Goal: Task Accomplishment & Management: Manage account settings

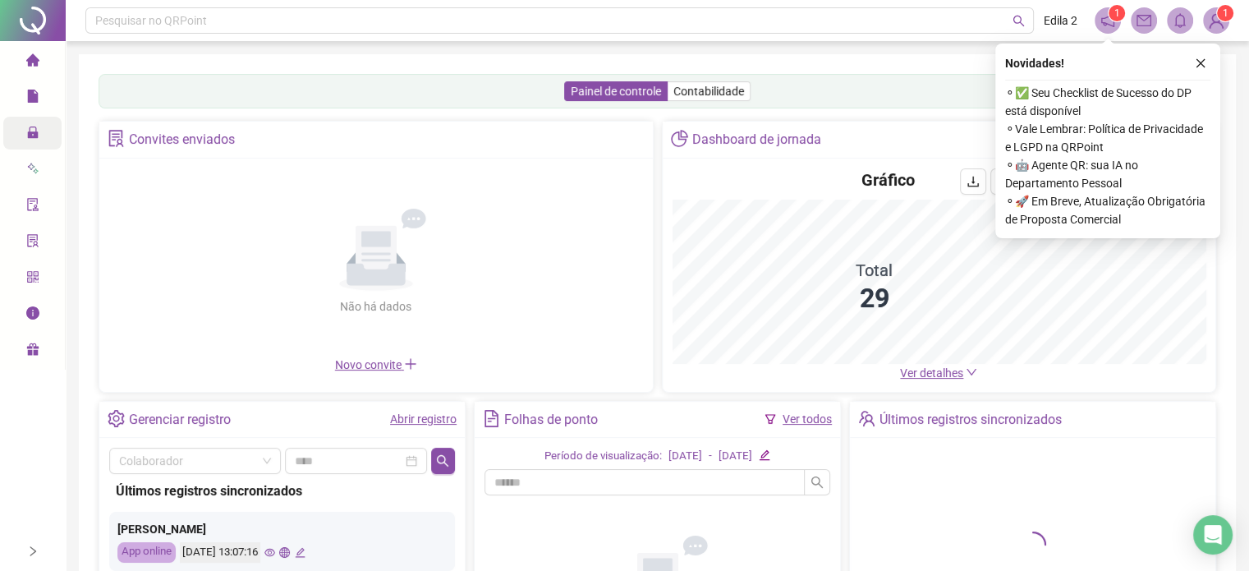
drag, startPoint x: 37, startPoint y: 122, endPoint x: 37, endPoint y: 131, distance: 9.0
click at [37, 131] on icon "lock" at bounding box center [32, 132] width 13 height 13
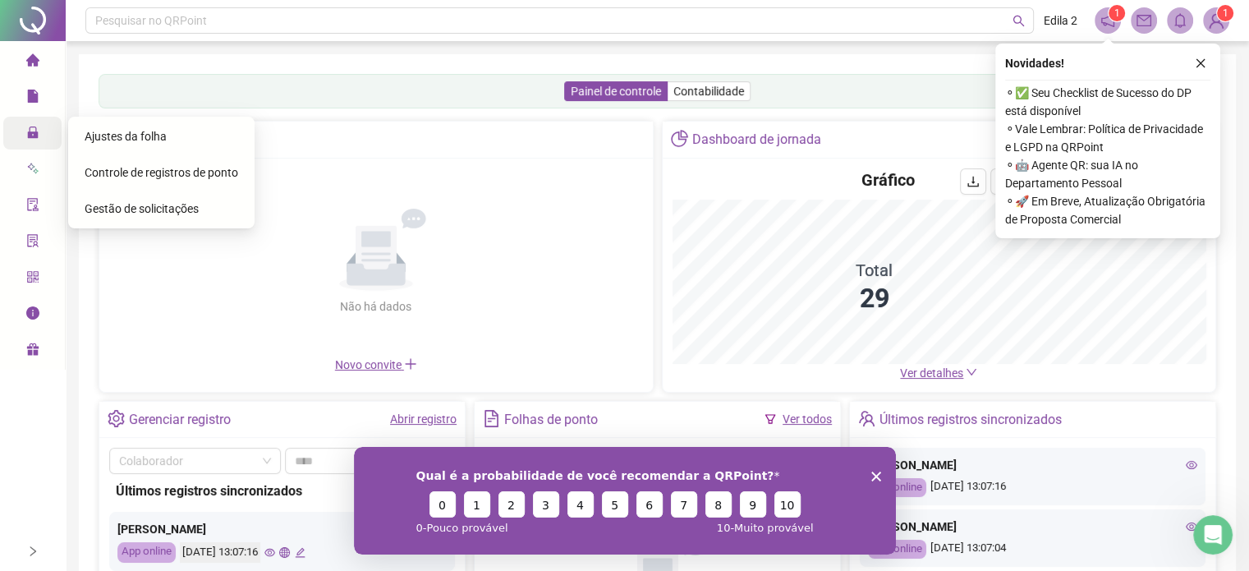
click at [148, 136] on span "Ajustes da folha" at bounding box center [126, 136] width 82 height 13
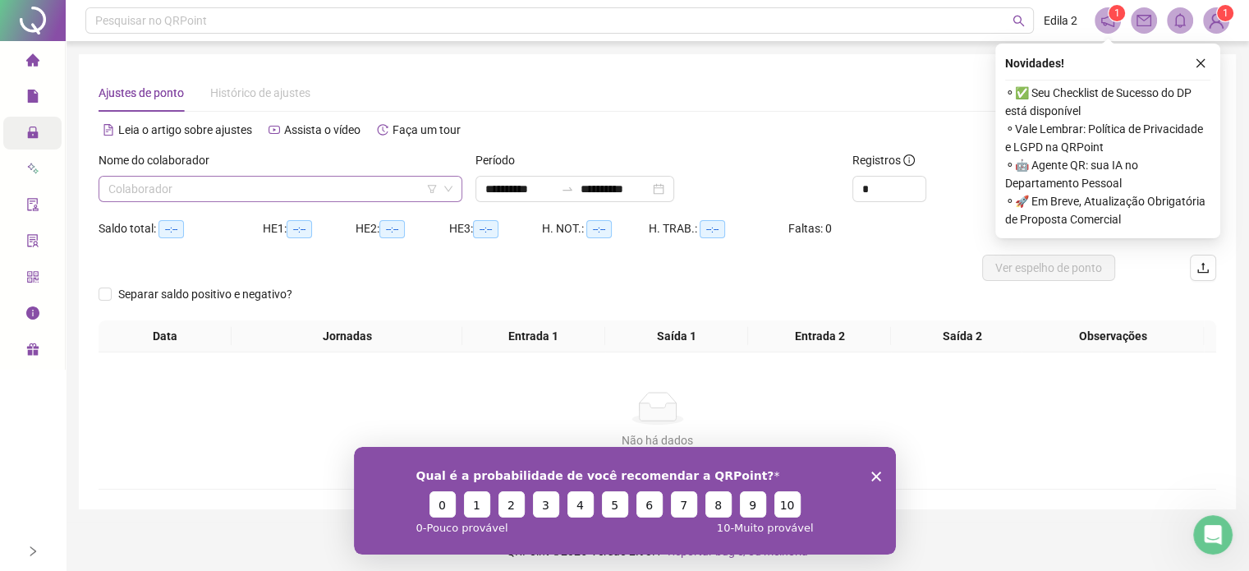
click at [228, 176] on div "Colaborador" at bounding box center [281, 189] width 364 height 26
click at [226, 185] on input "search" at bounding box center [272, 189] width 329 height 25
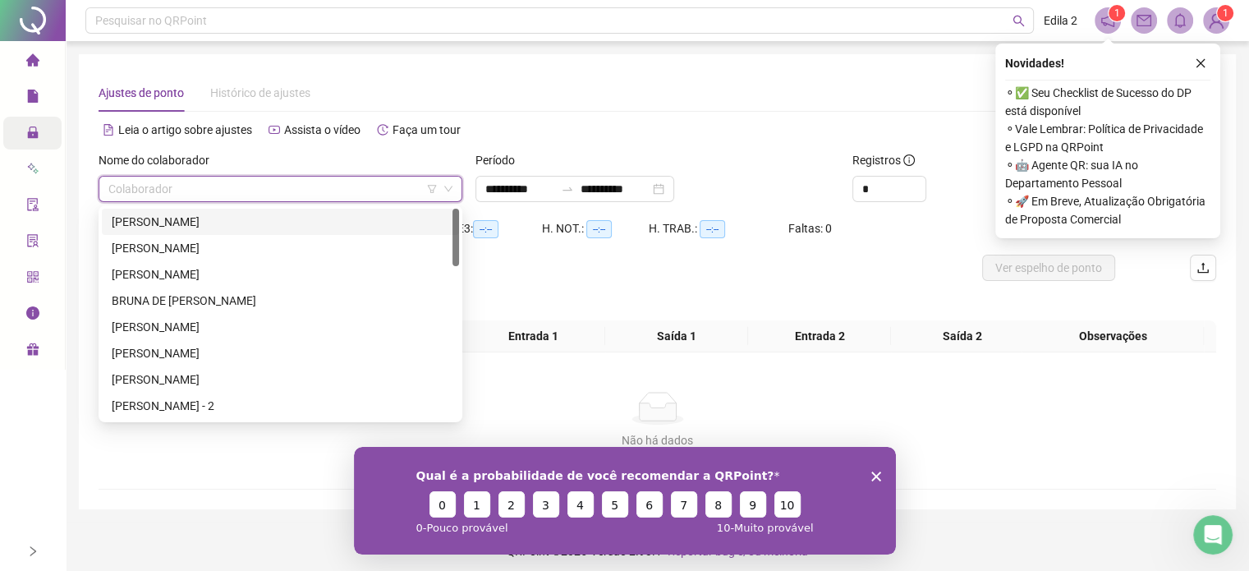
click at [207, 223] on div "[PERSON_NAME]" at bounding box center [281, 222] width 338 height 18
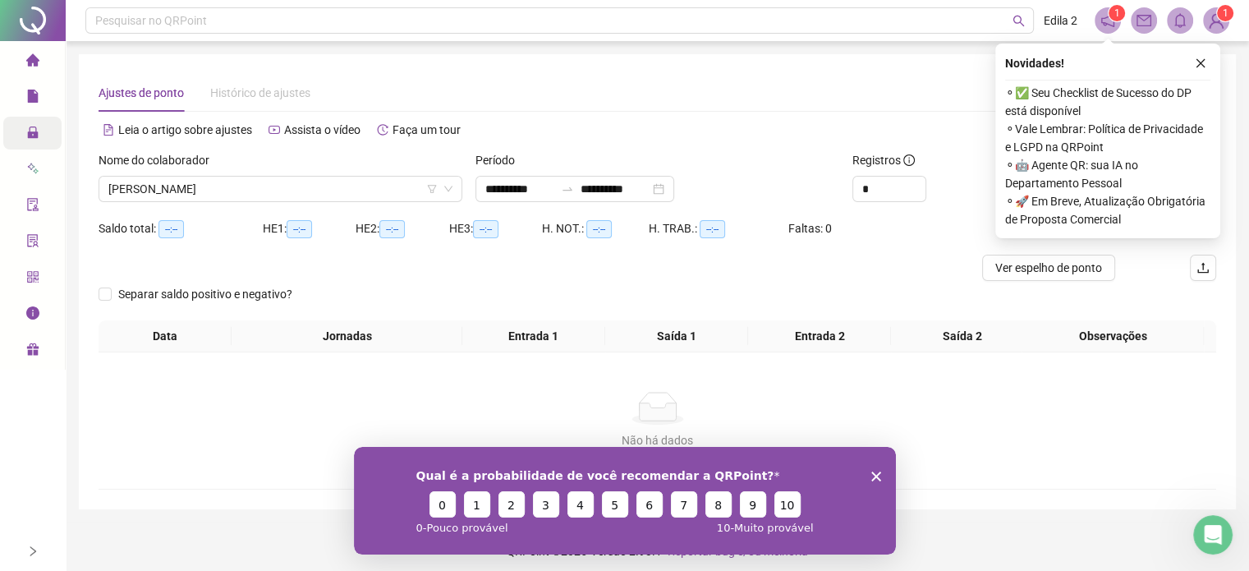
click at [207, 223] on div "Saldo total: --:--" at bounding box center [181, 228] width 164 height 19
click at [904, 193] on input "*" at bounding box center [889, 189] width 72 height 25
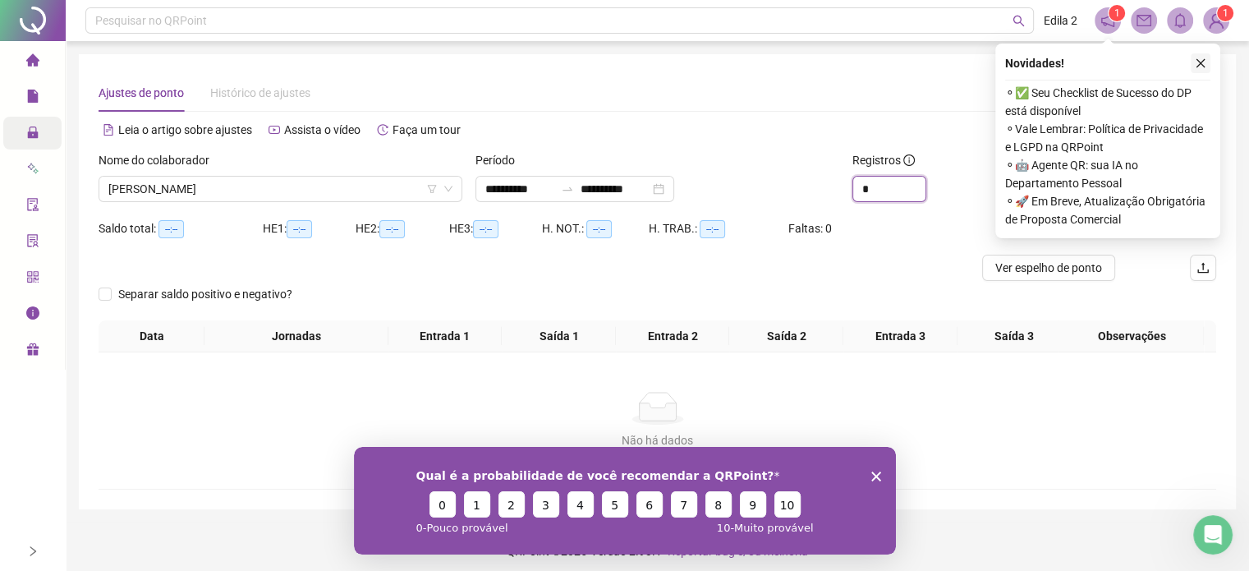
type input "*"
click at [1196, 68] on icon "close" at bounding box center [1200, 62] width 11 height 11
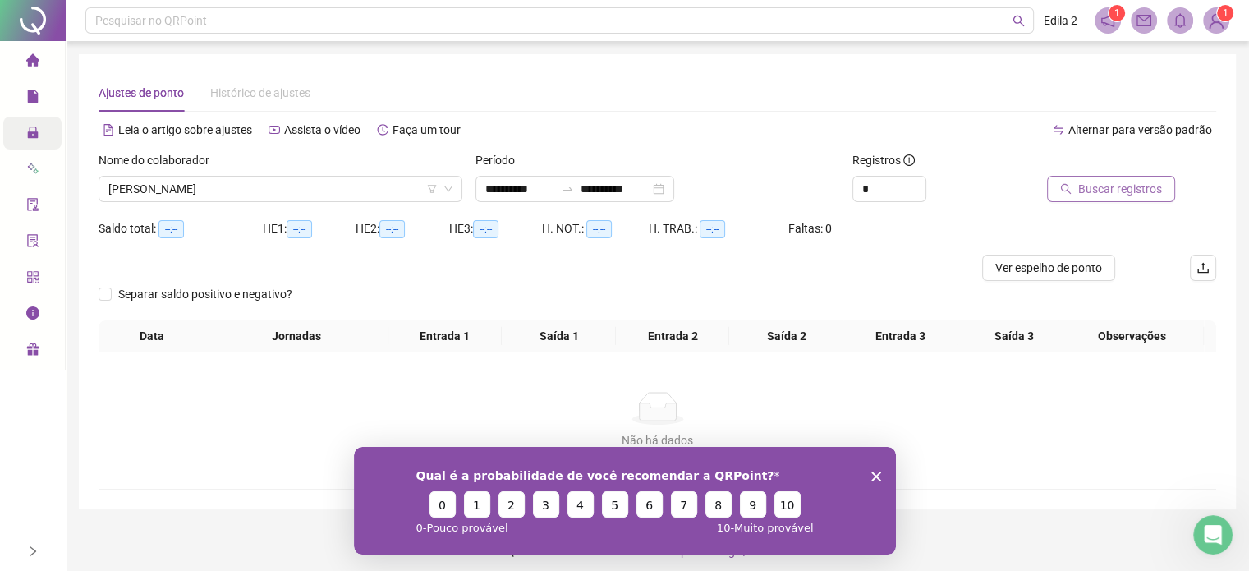
click at [1094, 190] on span "Buscar registros" at bounding box center [1120, 189] width 84 height 18
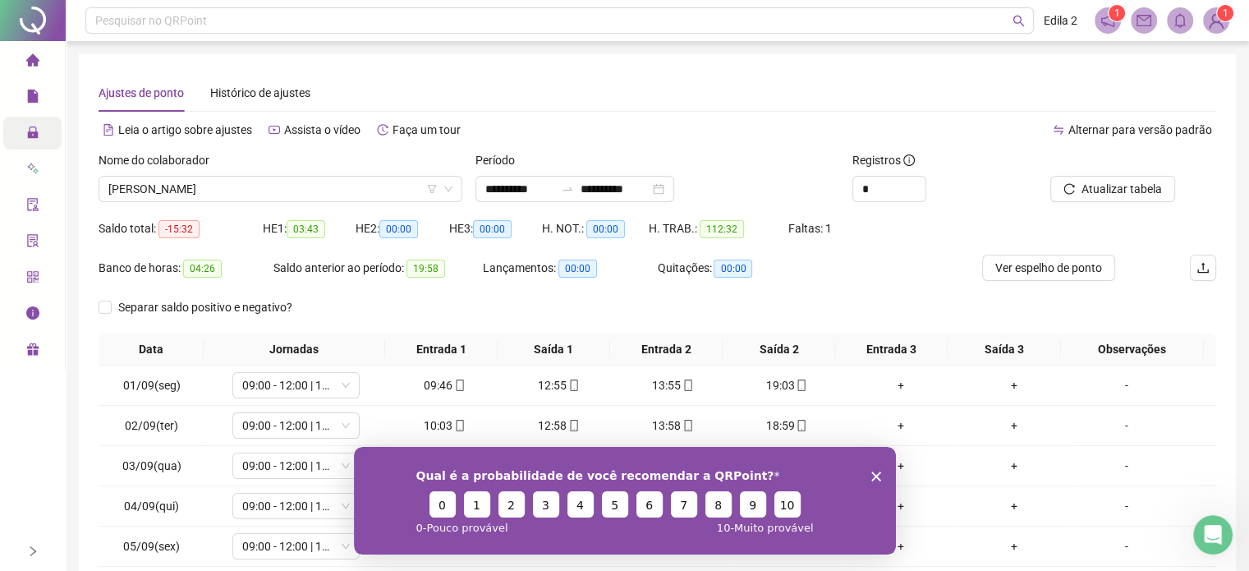
click at [883, 481] on div "Qual é a probabilidade de você recomendar a QRPoint? 0 1 2 3 4 5 6 7 8 9 10 0 -…" at bounding box center [624, 500] width 542 height 108
click at [876, 478] on icon "Encerrar pesquisa" at bounding box center [876, 476] width 10 height 10
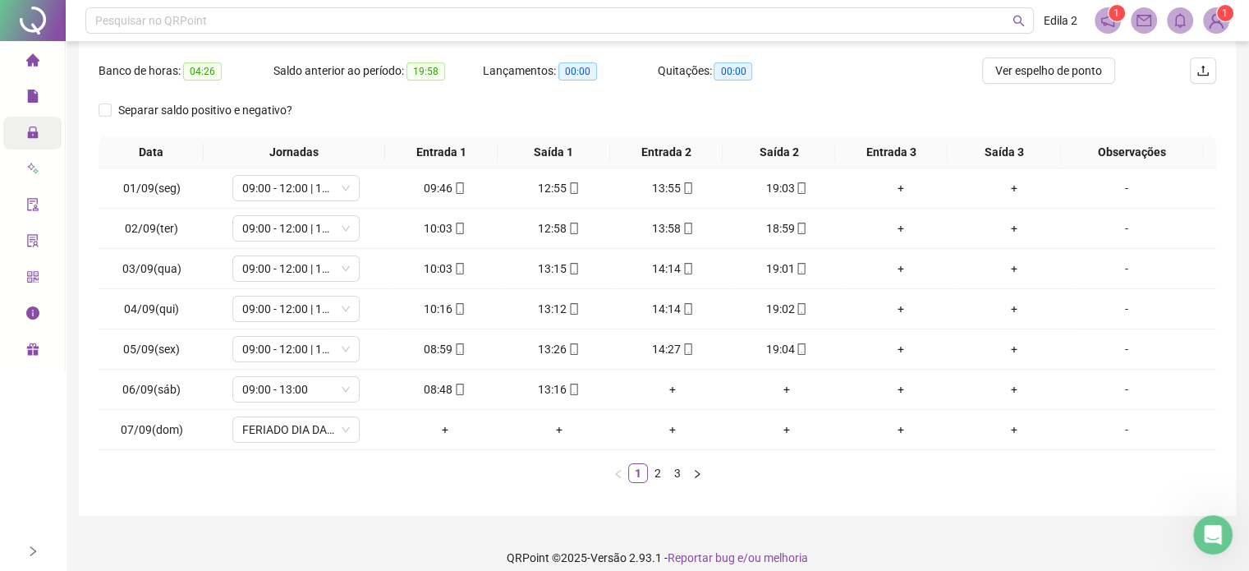
scroll to position [211, 0]
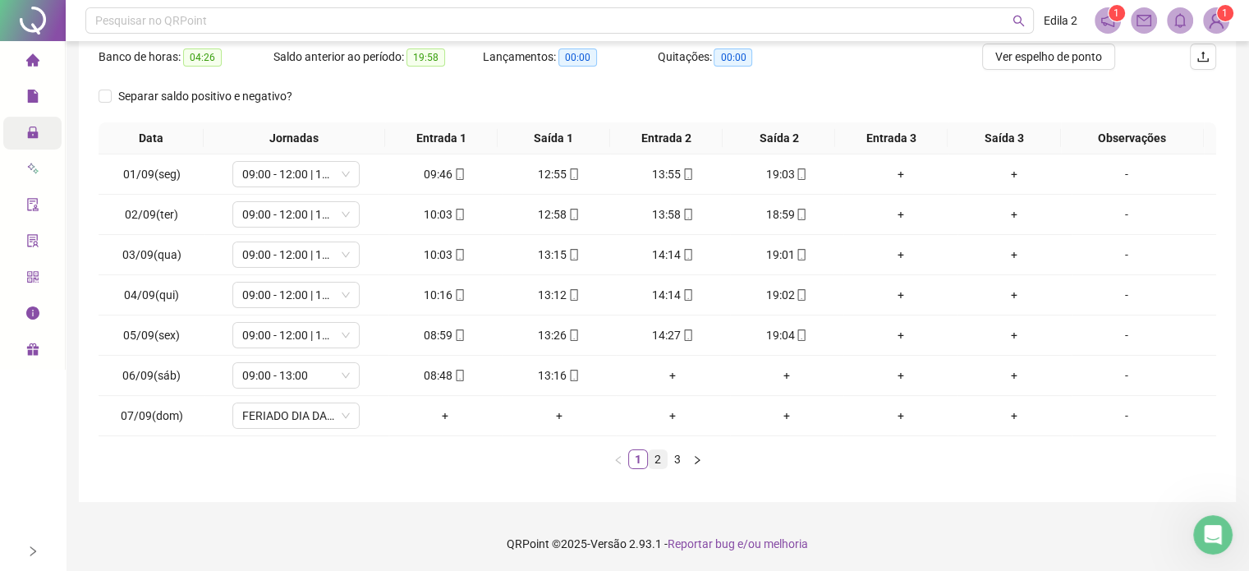
click at [655, 462] on link "2" at bounding box center [658, 459] width 18 height 18
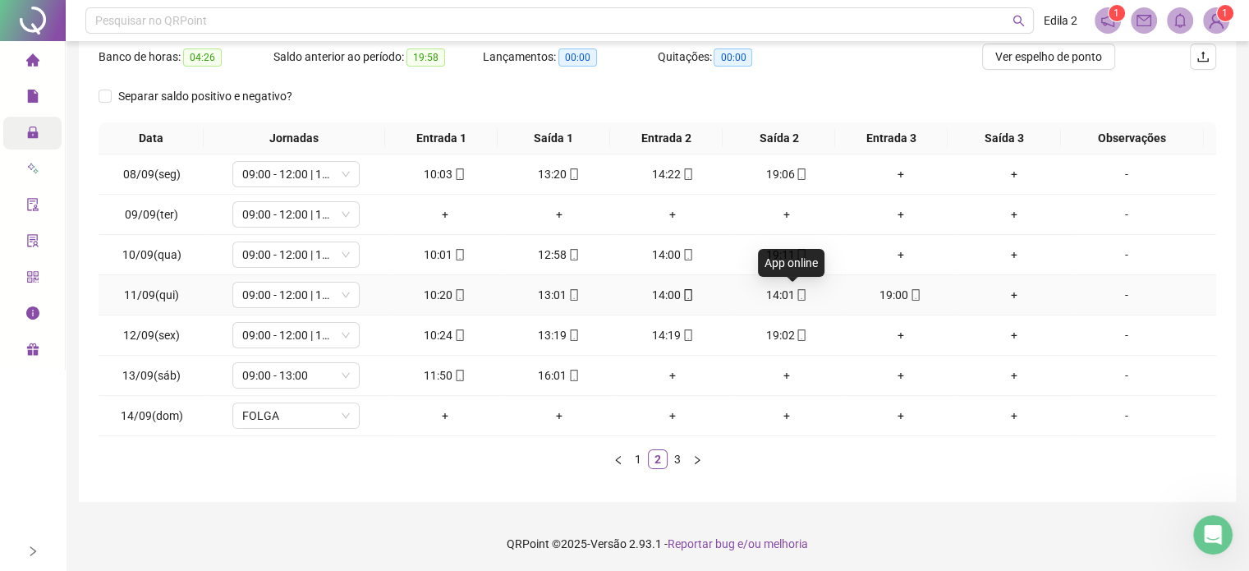
click at [796, 297] on icon "mobile" at bounding box center [801, 294] width 11 height 11
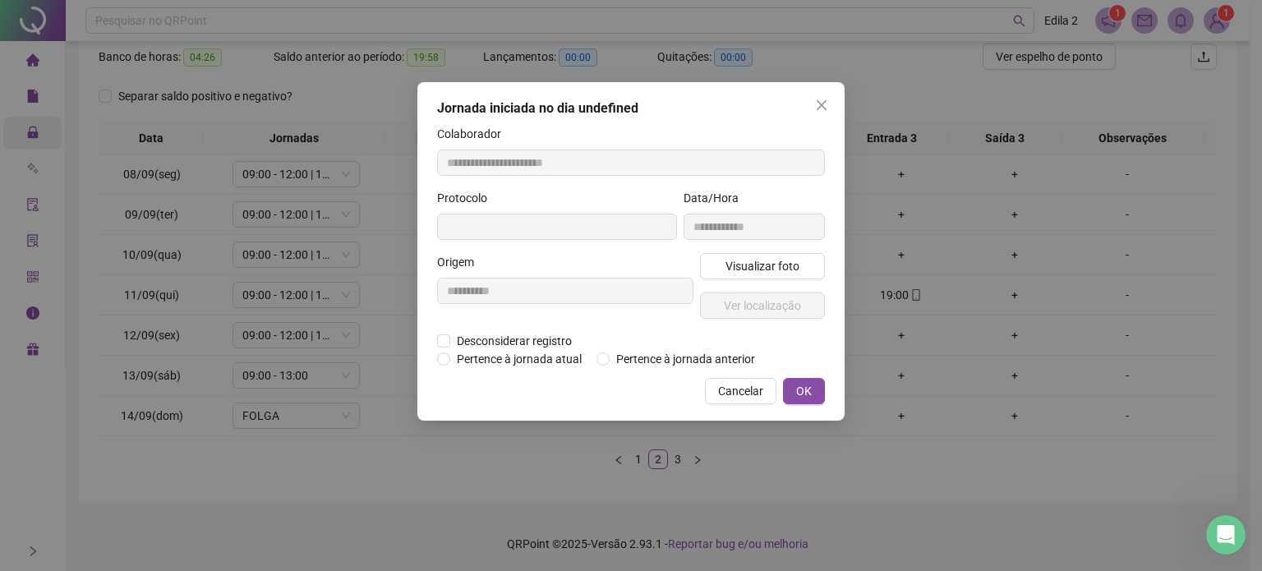
type input "**********"
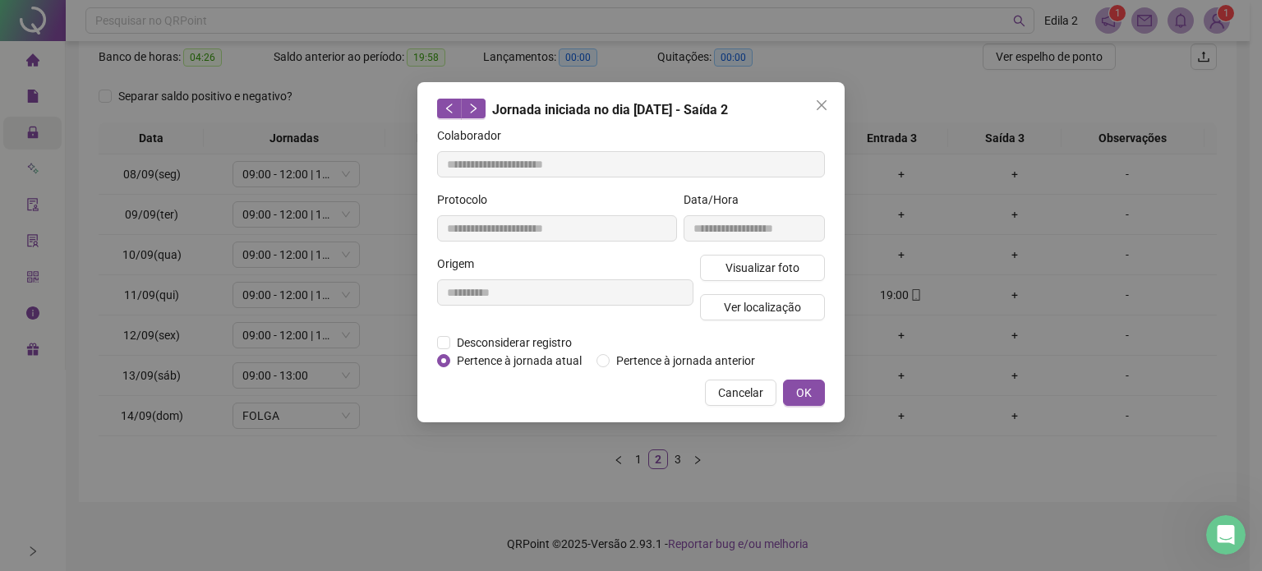
click at [434, 345] on div "**********" at bounding box center [630, 252] width 427 height 340
click at [450, 344] on span "Desconsiderar registro" at bounding box center [514, 342] width 128 height 18
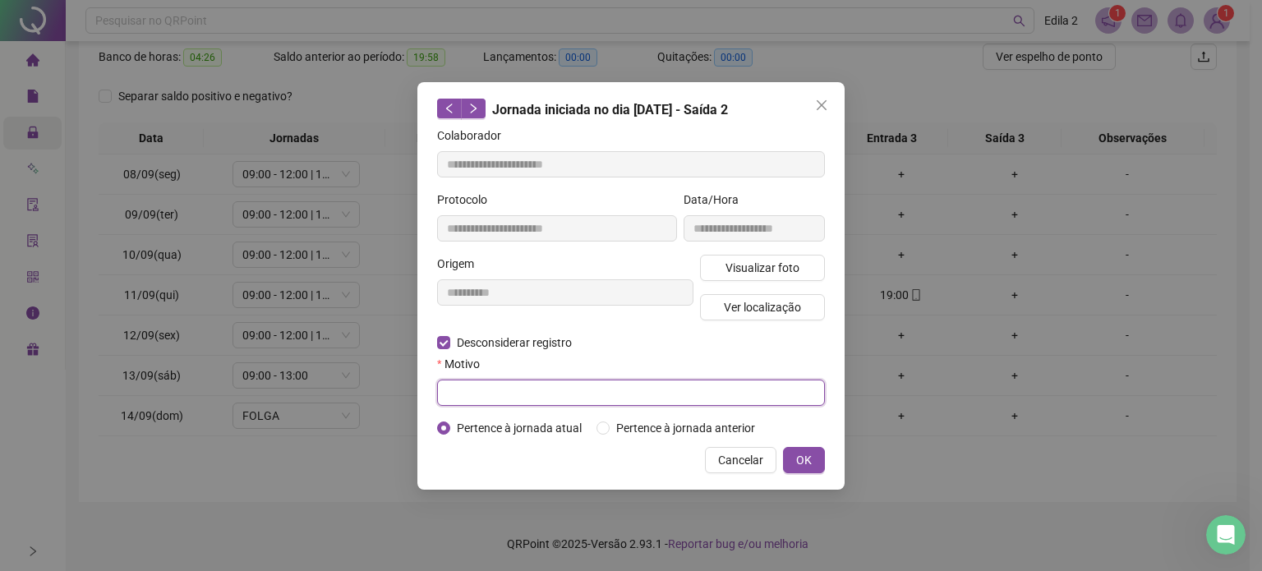
click at [518, 387] on input "text" at bounding box center [631, 392] width 388 height 26
type input "******"
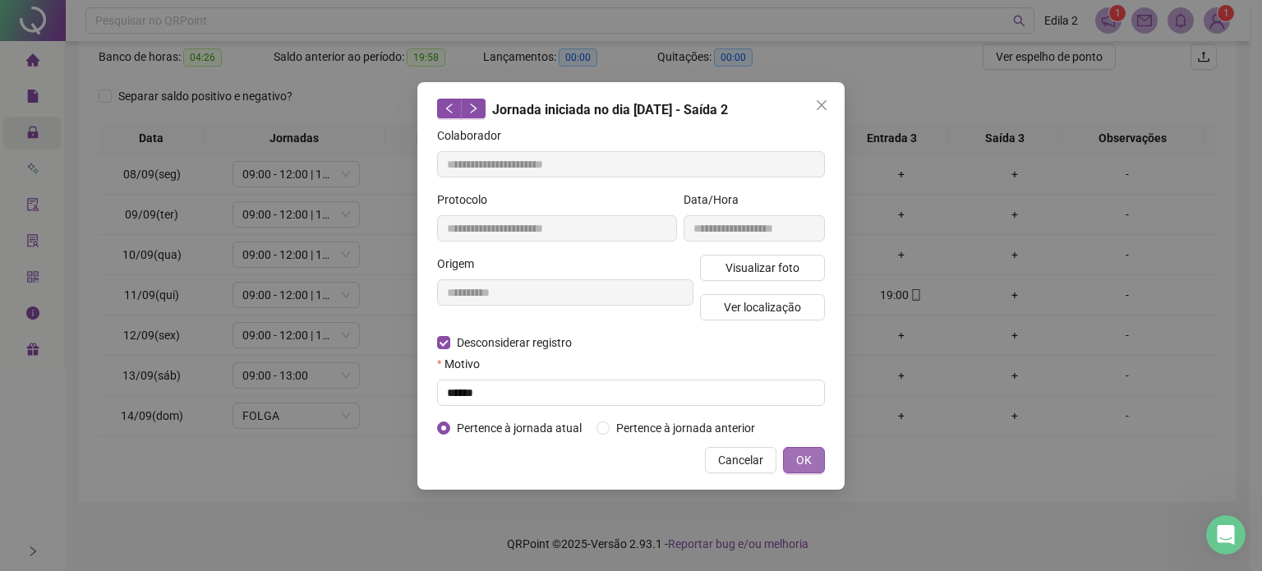
click at [809, 456] on span "OK" at bounding box center [804, 460] width 16 height 18
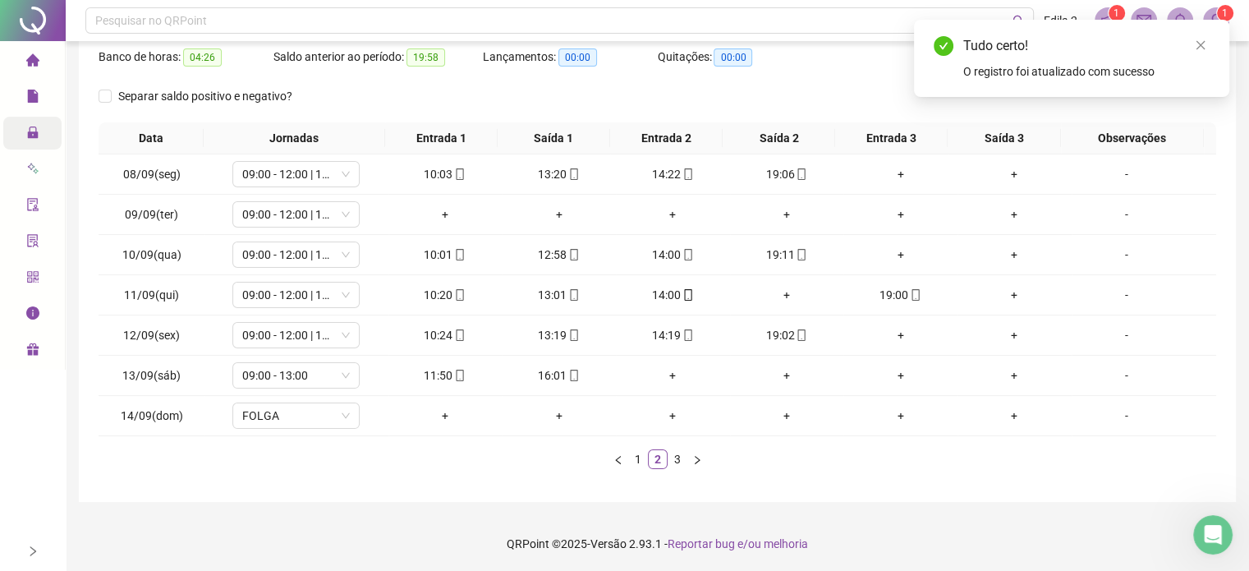
click at [44, 136] on span "Administração" at bounding box center [74, 132] width 96 height 13
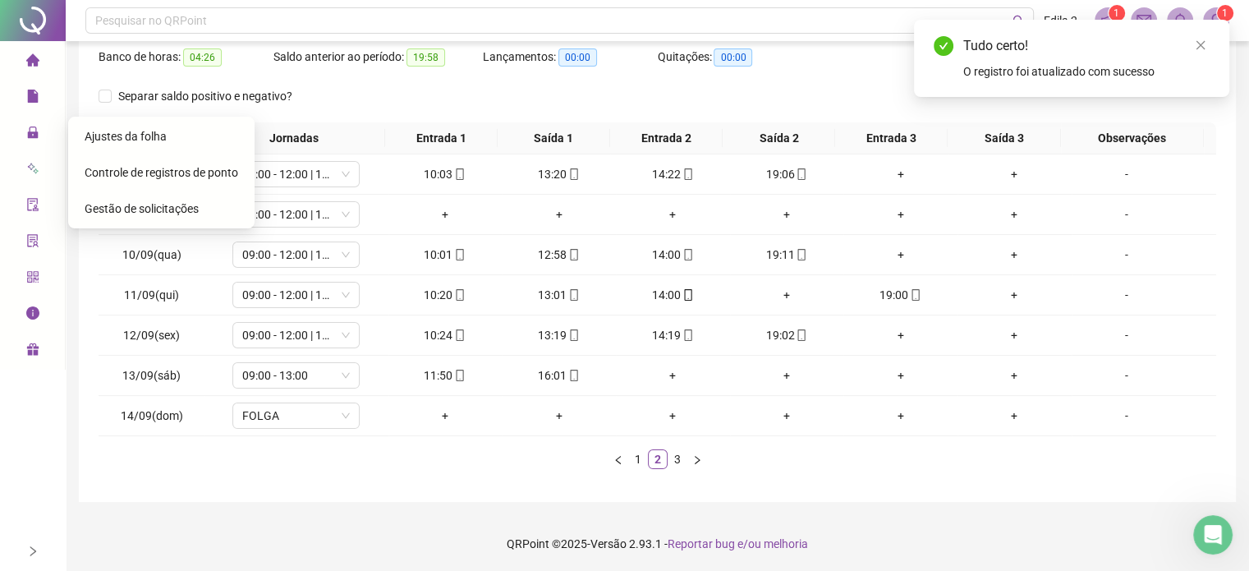
click at [154, 202] on span "Gestão de solicitações" at bounding box center [142, 208] width 114 height 13
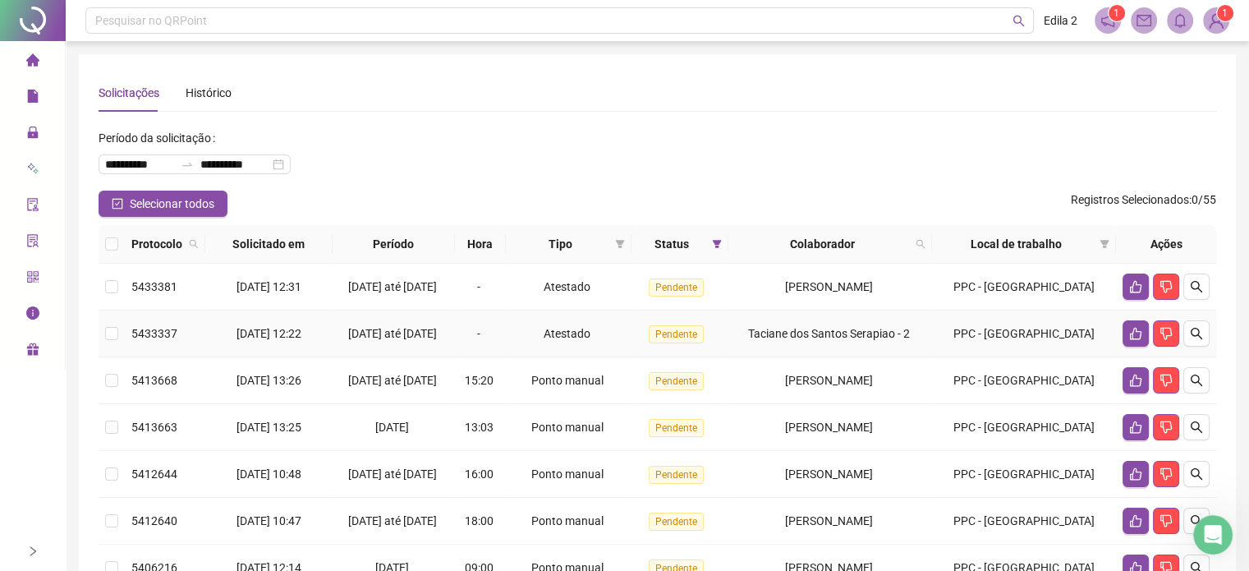
scroll to position [82, 0]
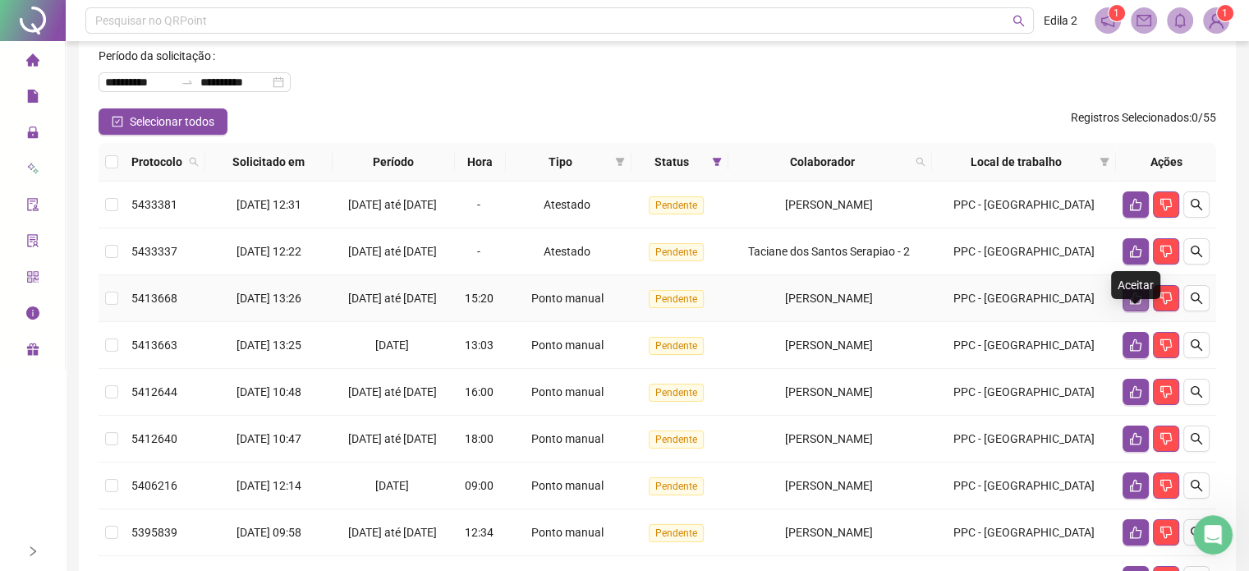
click at [1128, 311] on button "button" at bounding box center [1136, 298] width 26 height 26
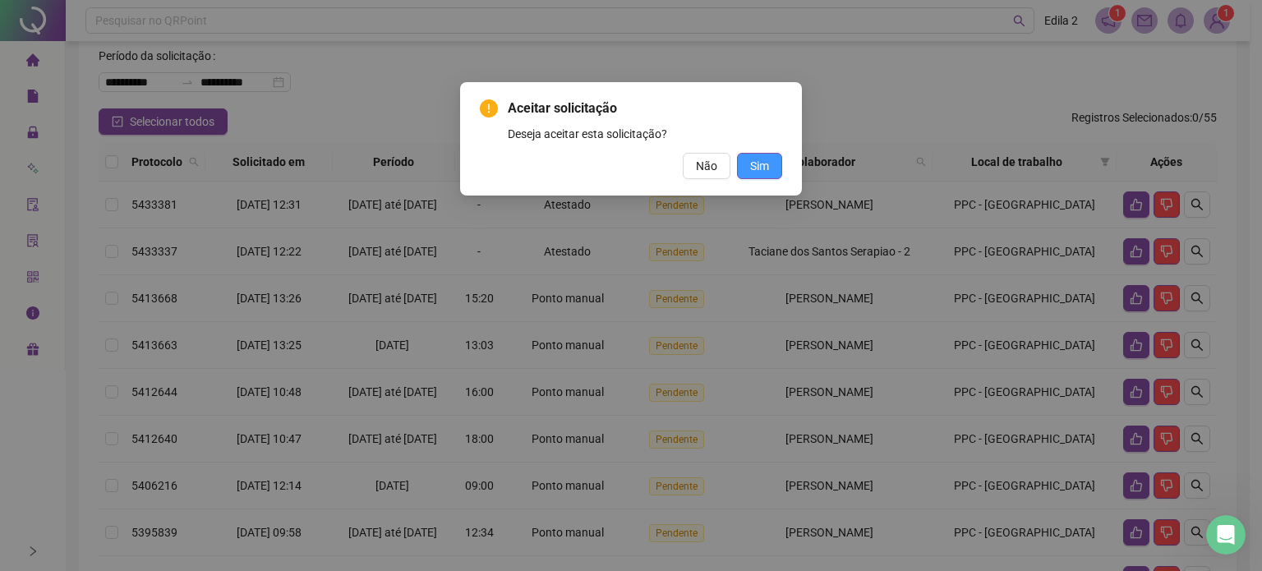
click at [742, 168] on button "Sim" at bounding box center [759, 166] width 45 height 26
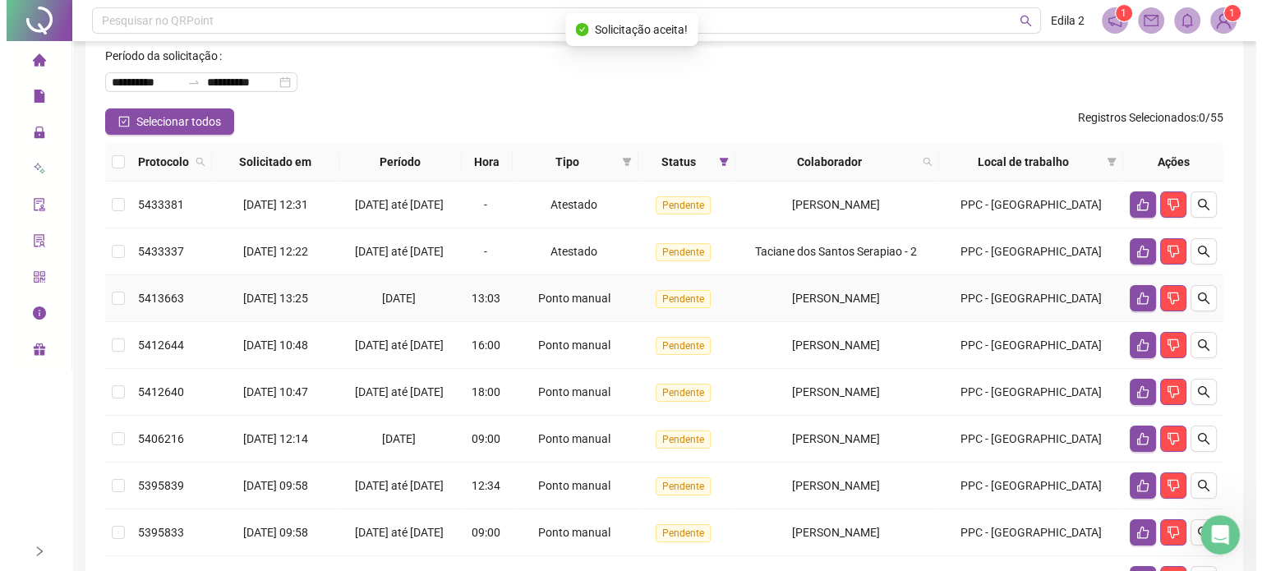
scroll to position [164, 0]
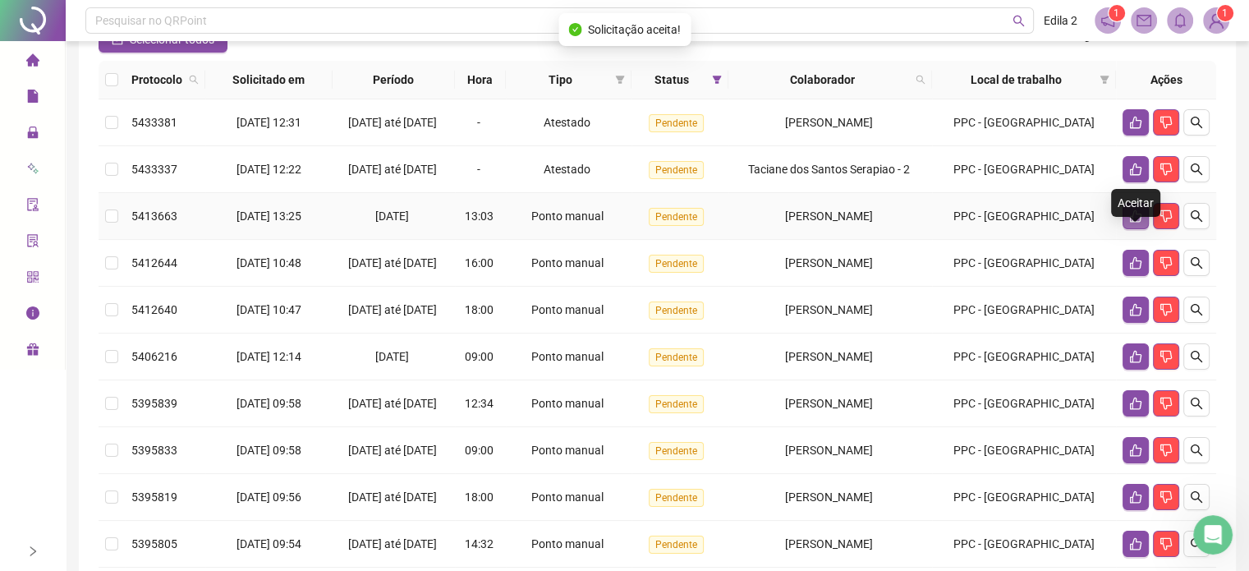
click at [1129, 223] on icon "like" at bounding box center [1135, 215] width 13 height 13
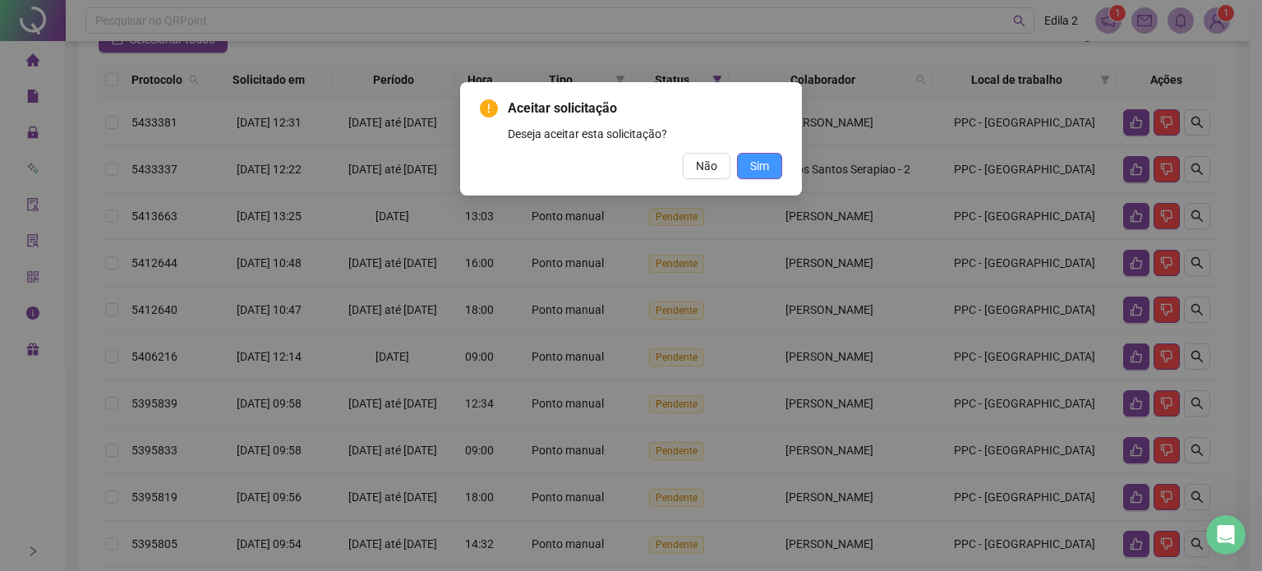
click at [752, 172] on span "Sim" at bounding box center [759, 166] width 19 height 18
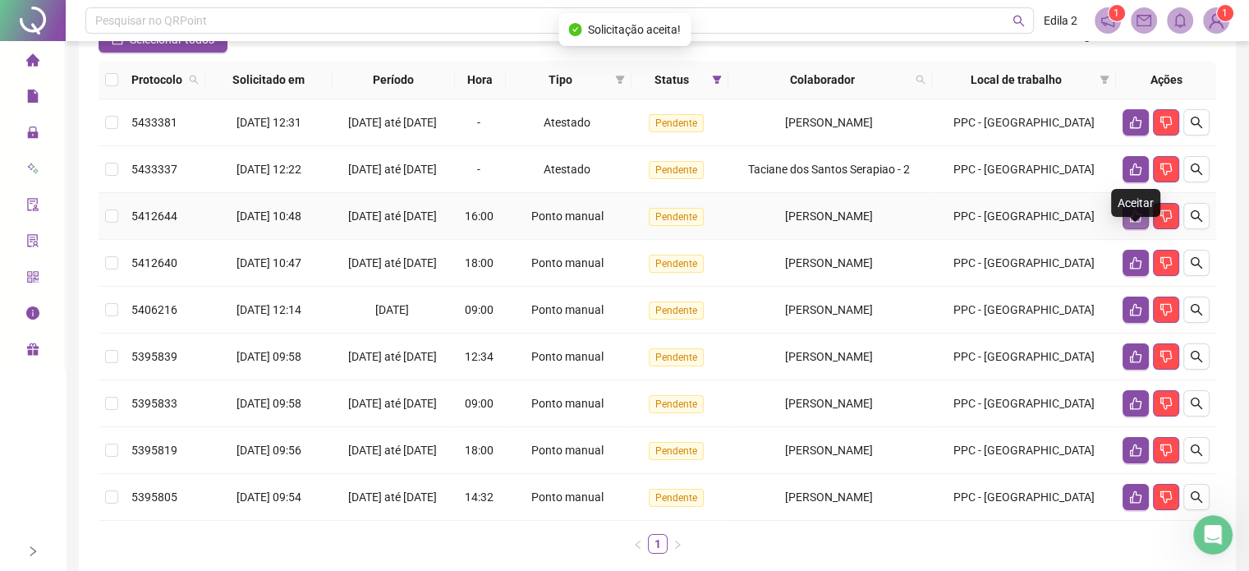
click at [1126, 229] on button "button" at bounding box center [1136, 216] width 26 height 26
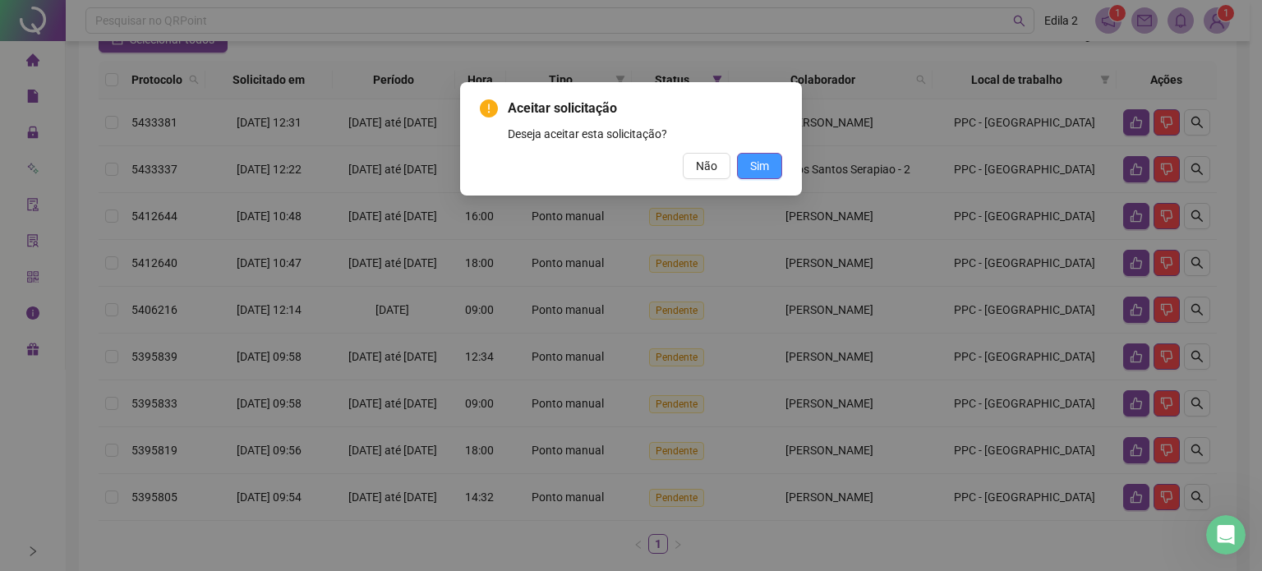
click at [752, 163] on span "Sim" at bounding box center [759, 166] width 19 height 18
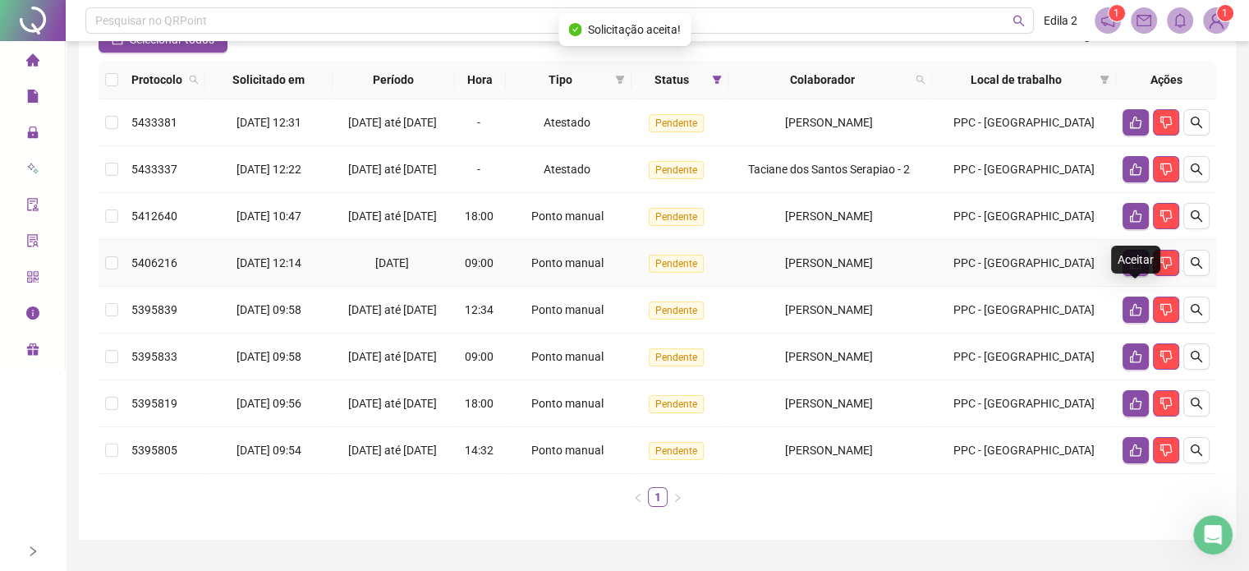
click at [1141, 269] on icon "like" at bounding box center [1135, 262] width 13 height 13
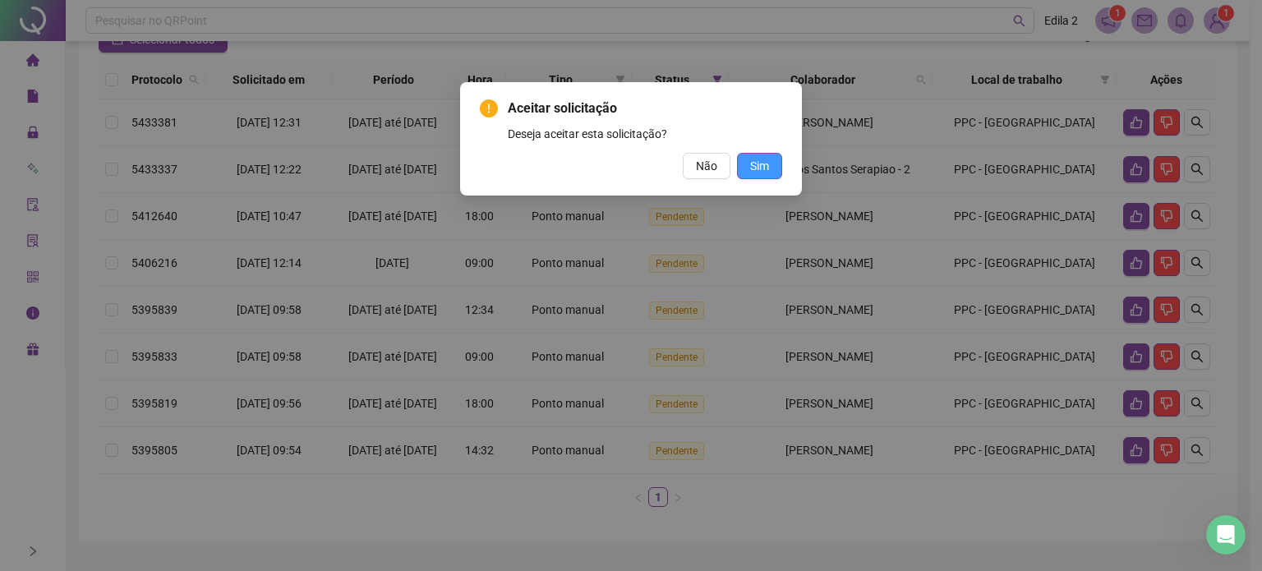
click at [779, 163] on button "Sim" at bounding box center [759, 166] width 45 height 26
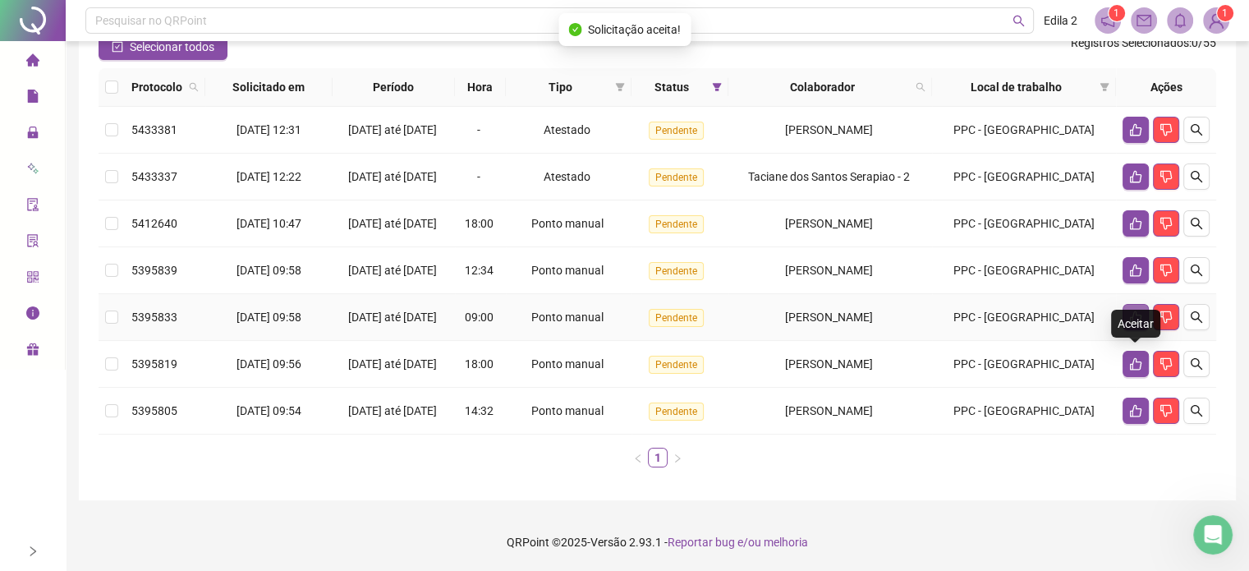
click at [1128, 330] on button "button" at bounding box center [1136, 317] width 26 height 26
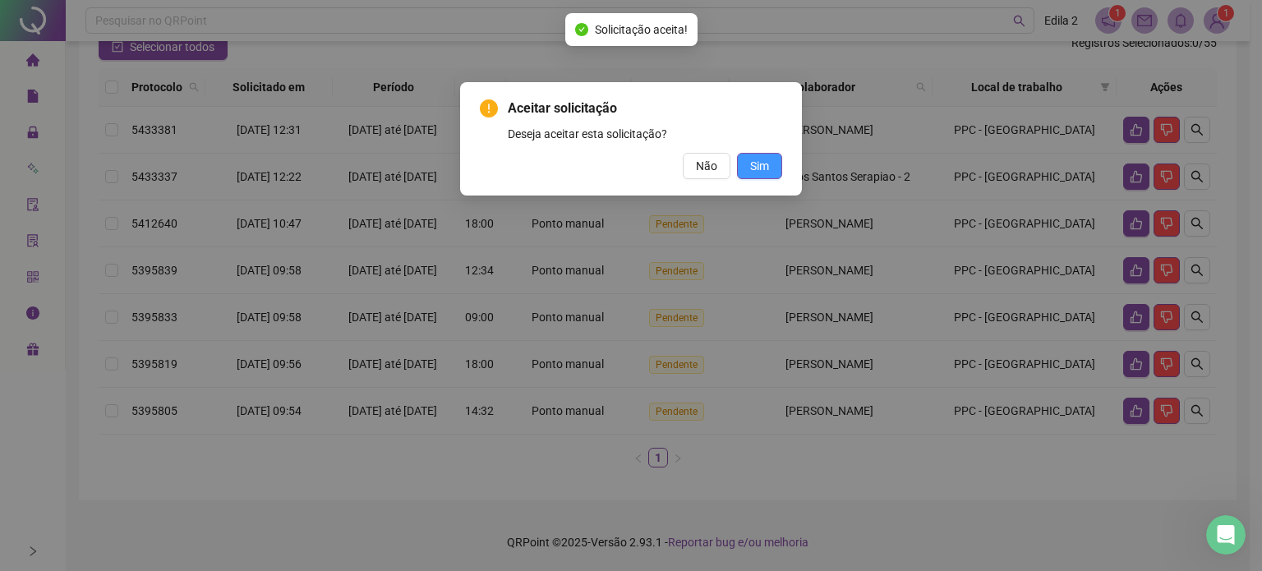
click at [769, 163] on button "Sim" at bounding box center [759, 166] width 45 height 26
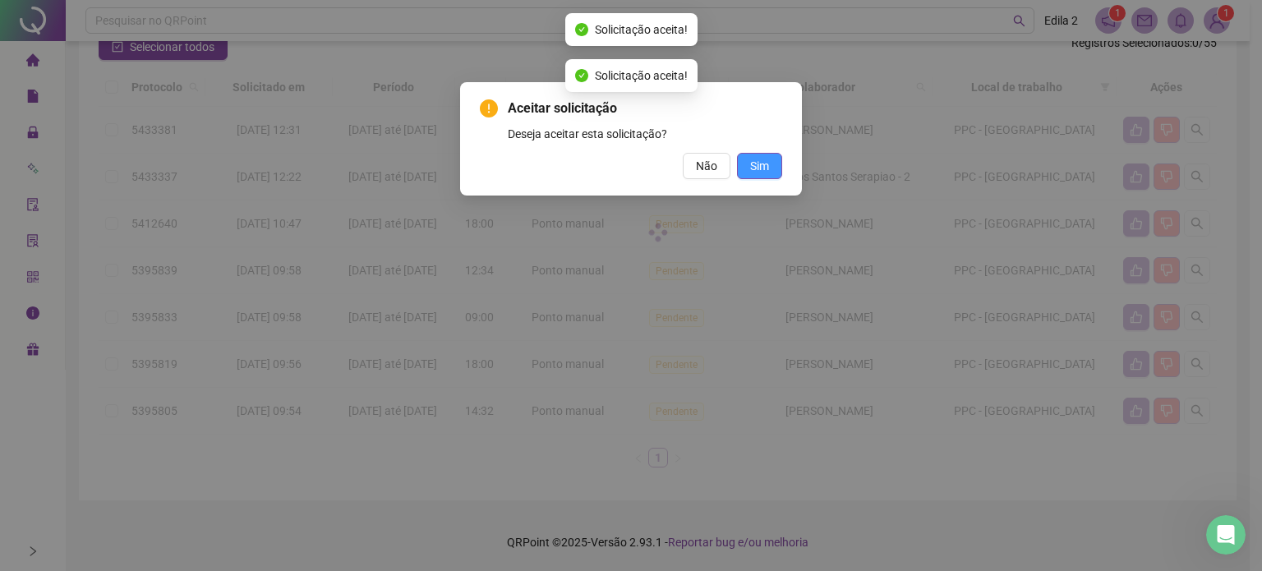
click at [769, 163] on div "Aceitar solicitação Deseja aceitar esta solicitação? Não Sim" at bounding box center [631, 285] width 1262 height 571
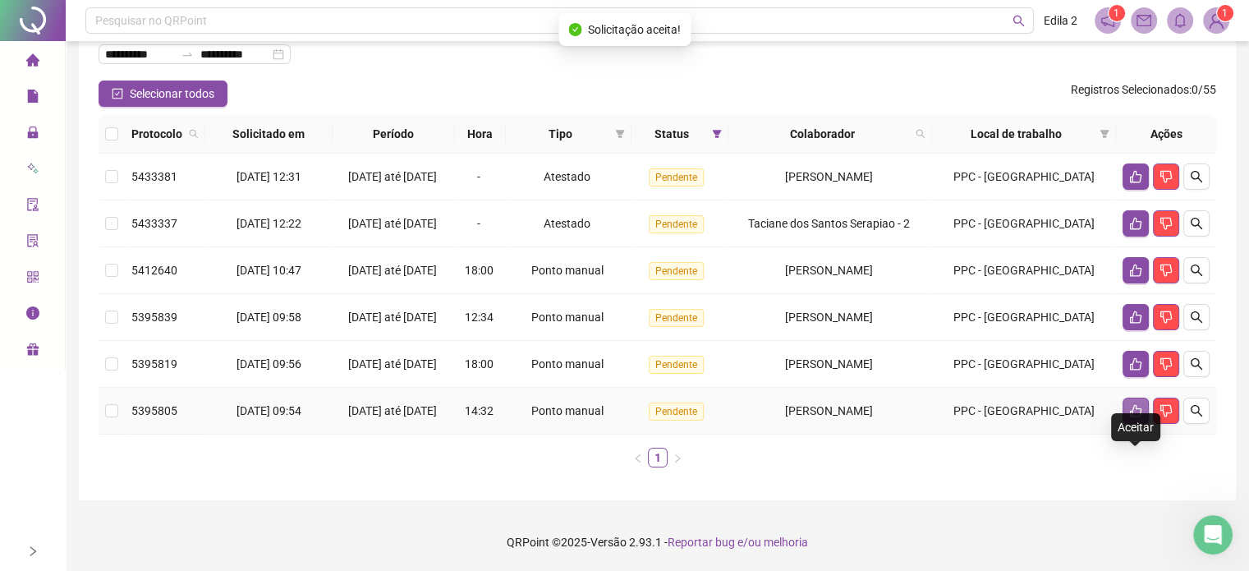
click at [1132, 412] on icon "like" at bounding box center [1135, 411] width 11 height 12
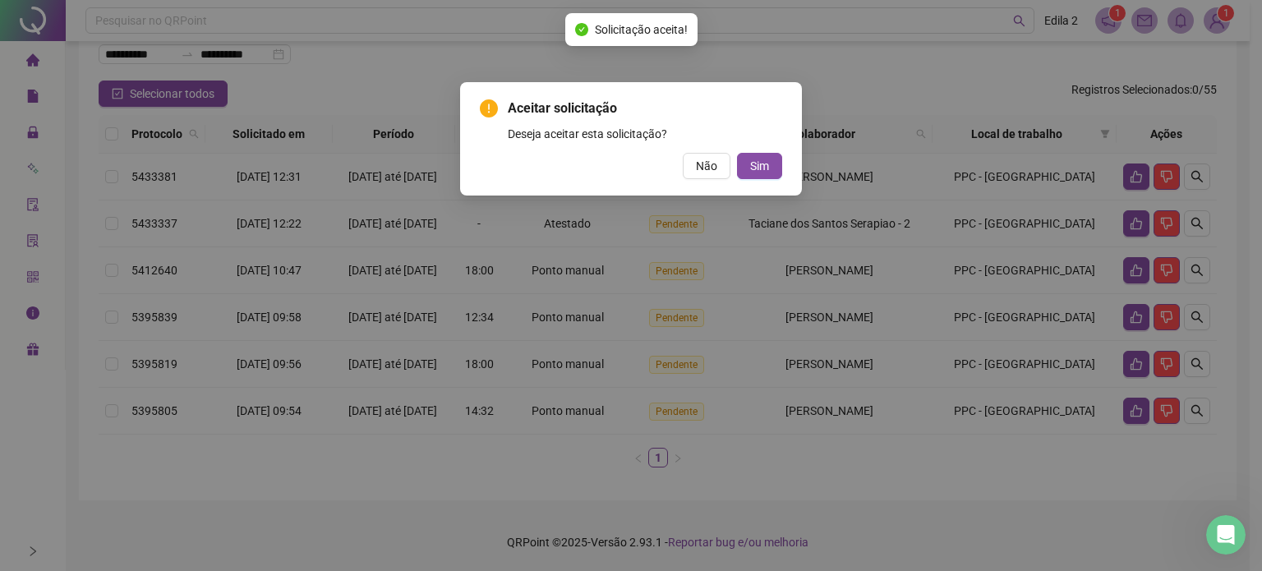
click at [783, 170] on div "Aceitar solicitação Deseja aceitar esta solicitação? Não Sim" at bounding box center [631, 138] width 342 height 113
click at [754, 166] on span "Sim" at bounding box center [759, 166] width 19 height 18
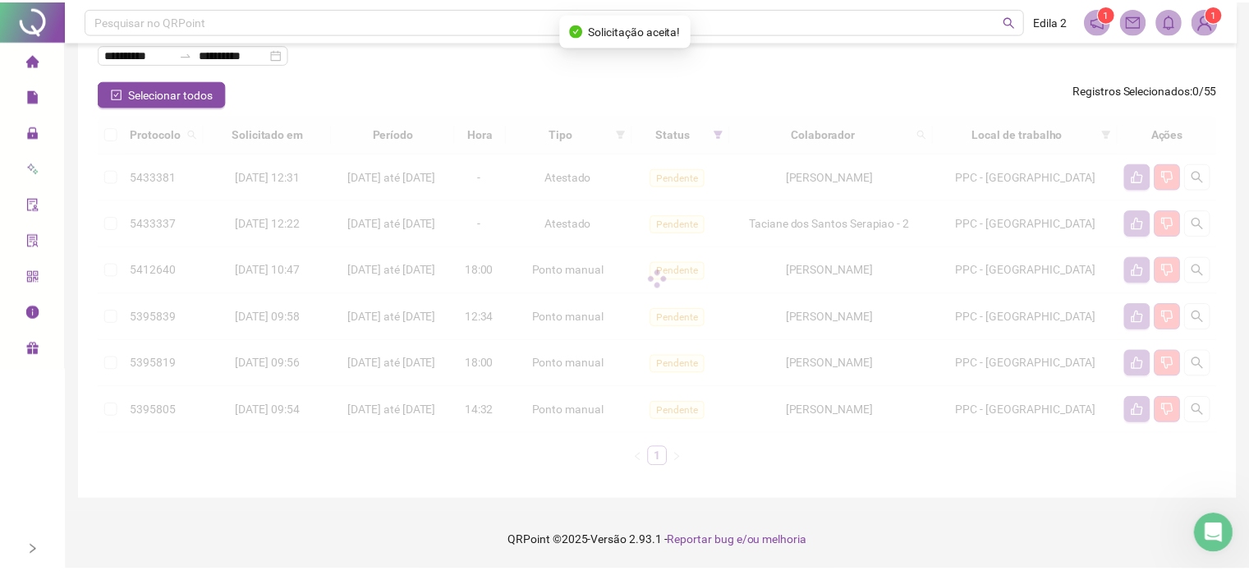
scroll to position [112, 0]
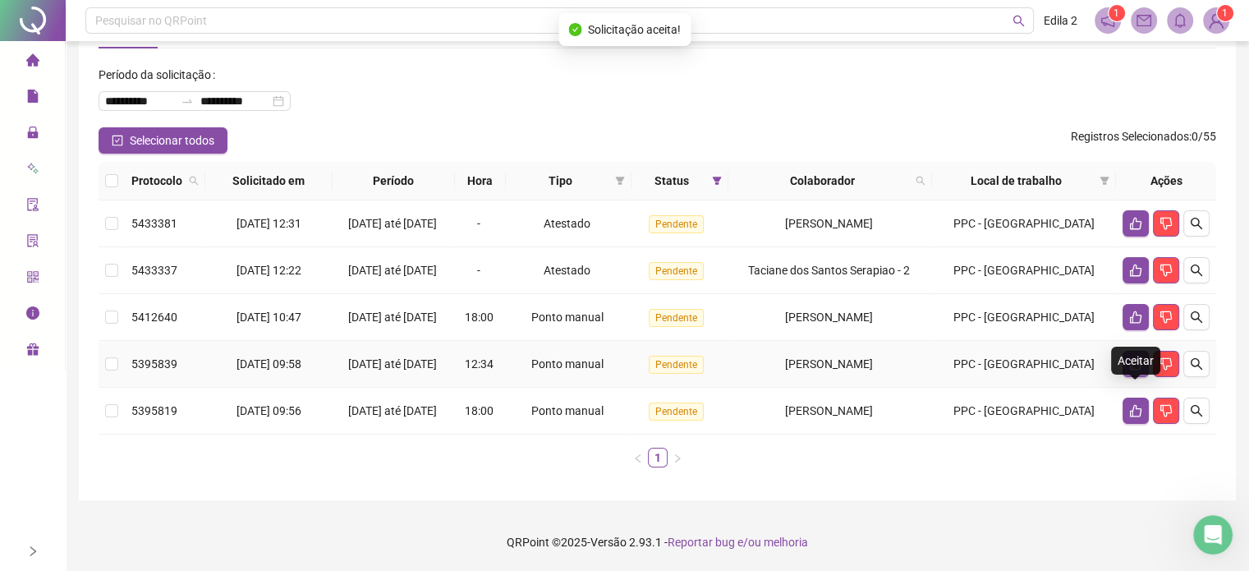
click at [1136, 357] on icon "like" at bounding box center [1135, 363] width 13 height 13
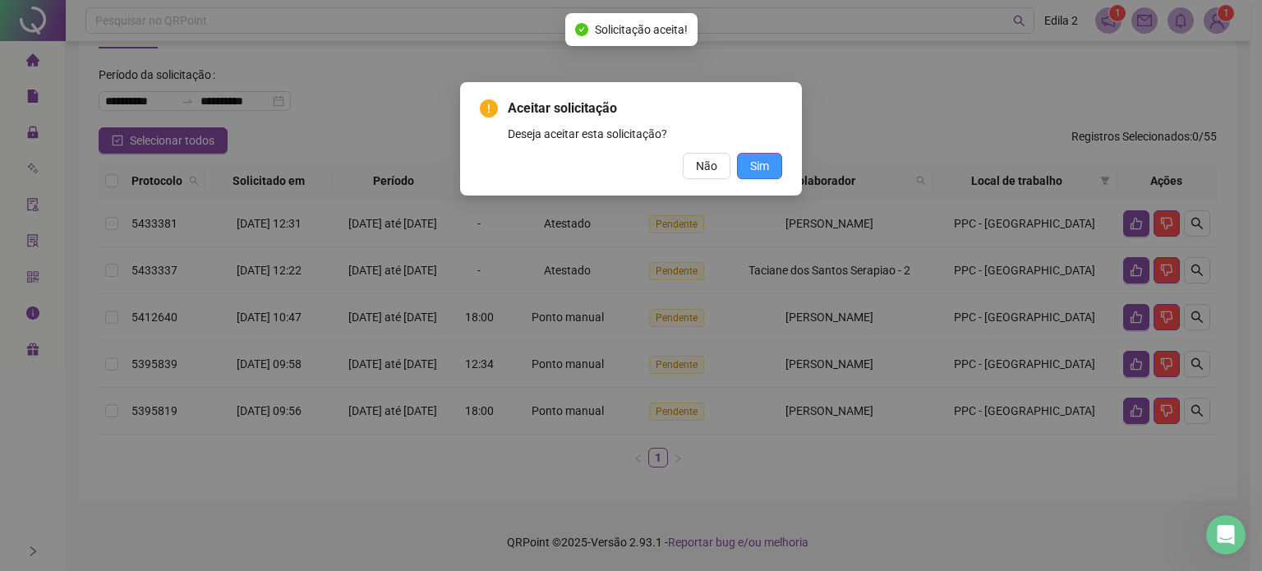
click at [758, 160] on span "Sim" at bounding box center [759, 166] width 19 height 18
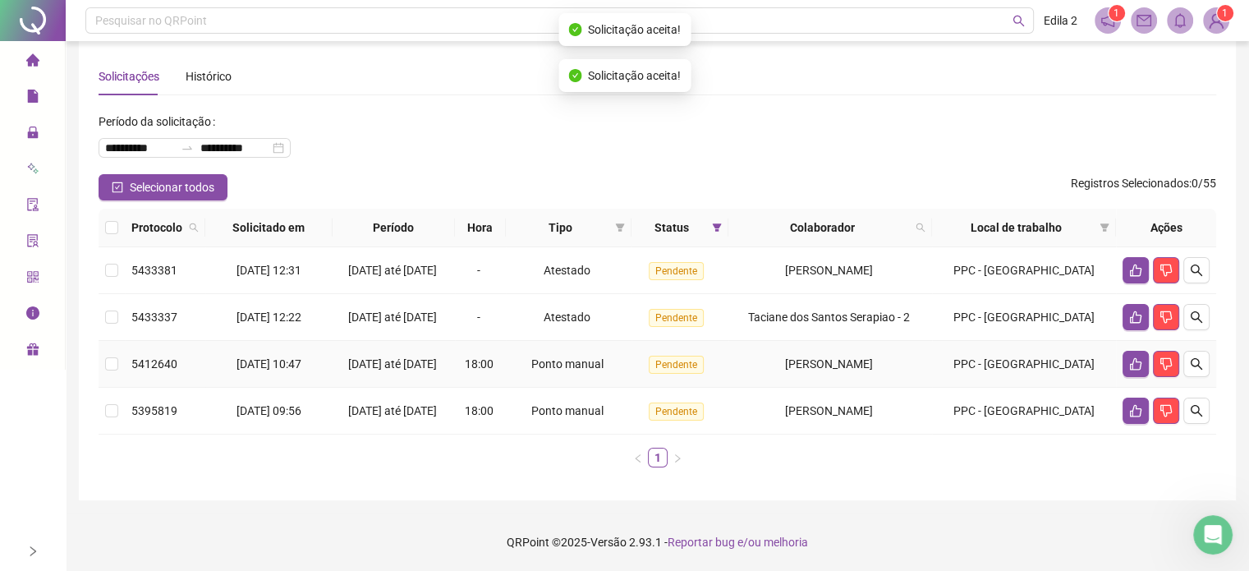
scroll to position [55, 0]
click at [1136, 357] on icon "like" at bounding box center [1135, 363] width 13 height 13
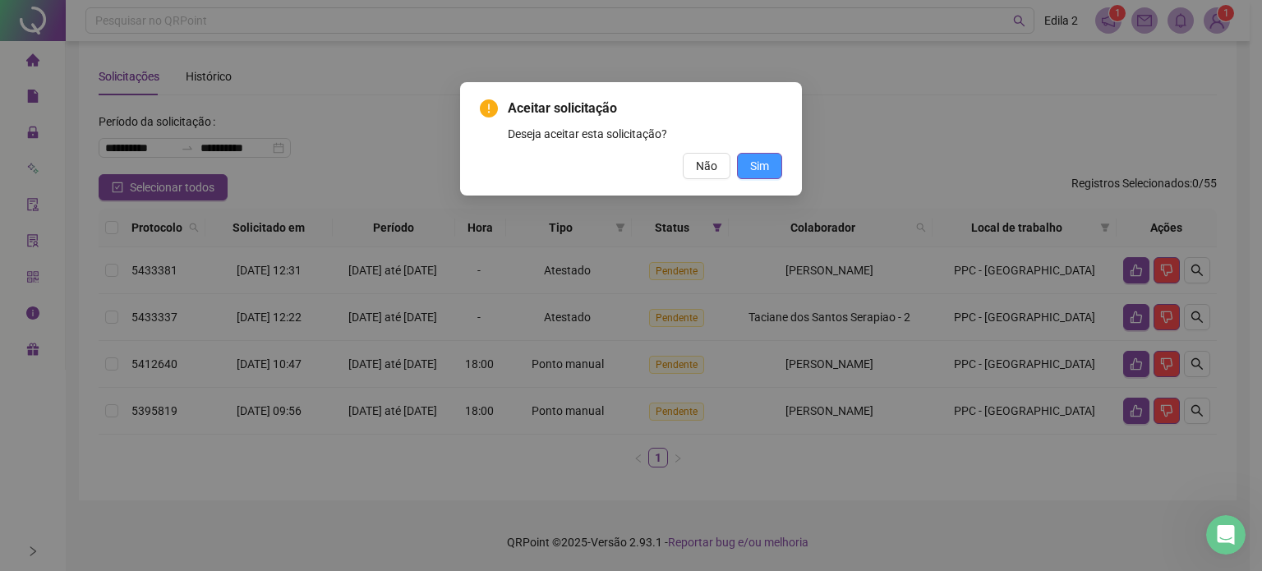
click at [767, 167] on span "Sim" at bounding box center [759, 166] width 19 height 18
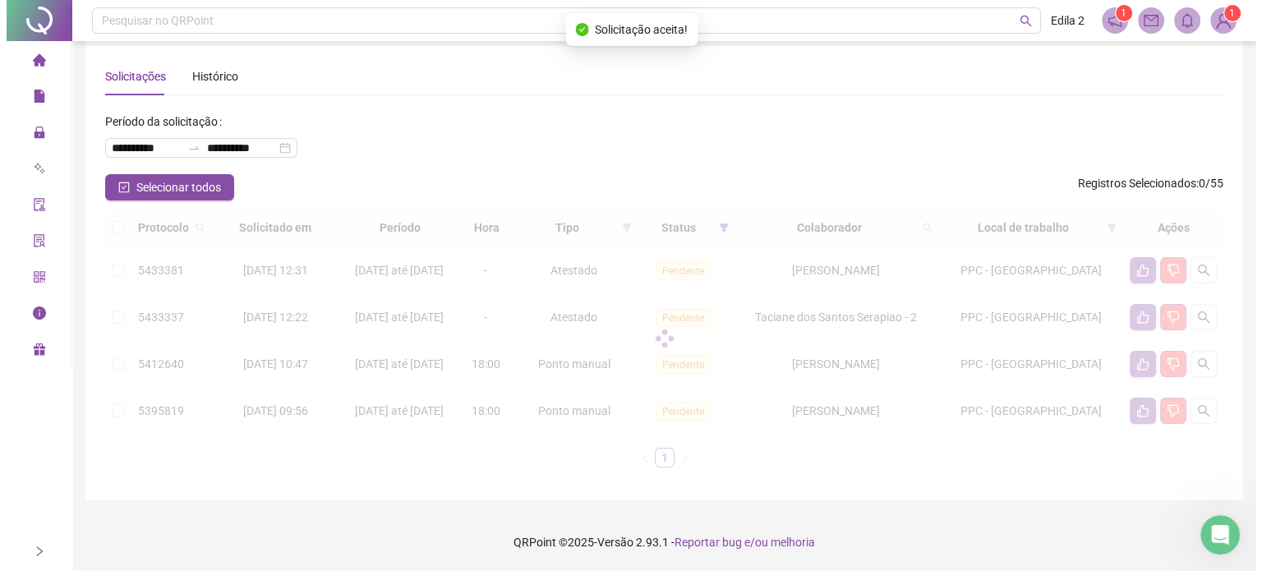
scroll to position [0, 0]
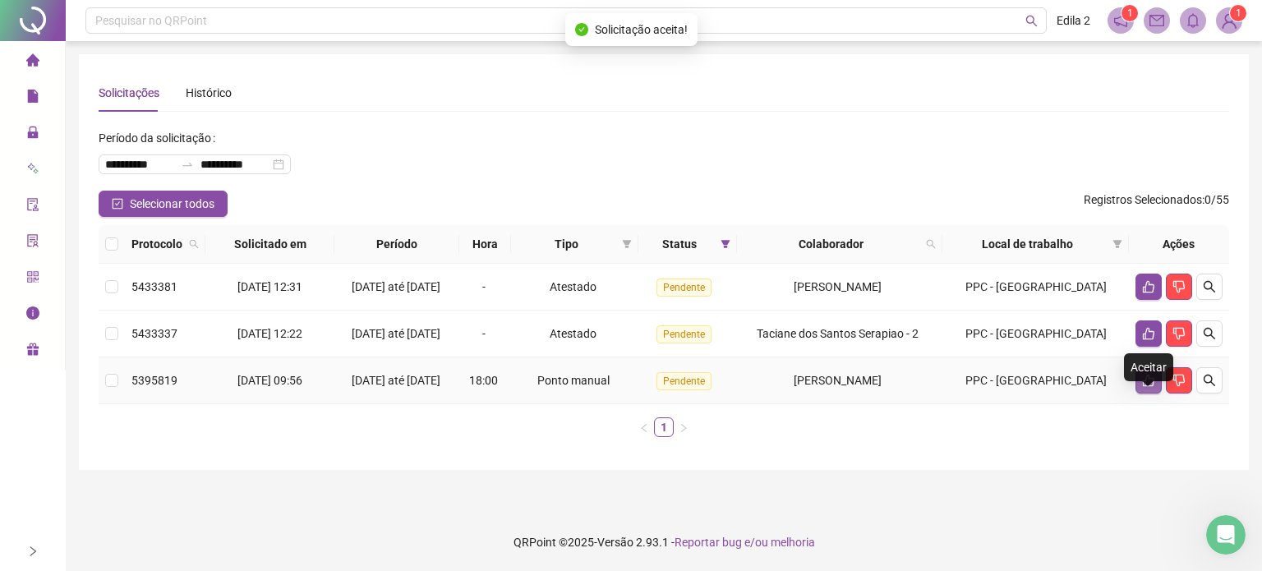
click at [1152, 387] on icon "like" at bounding box center [1147, 381] width 11 height 12
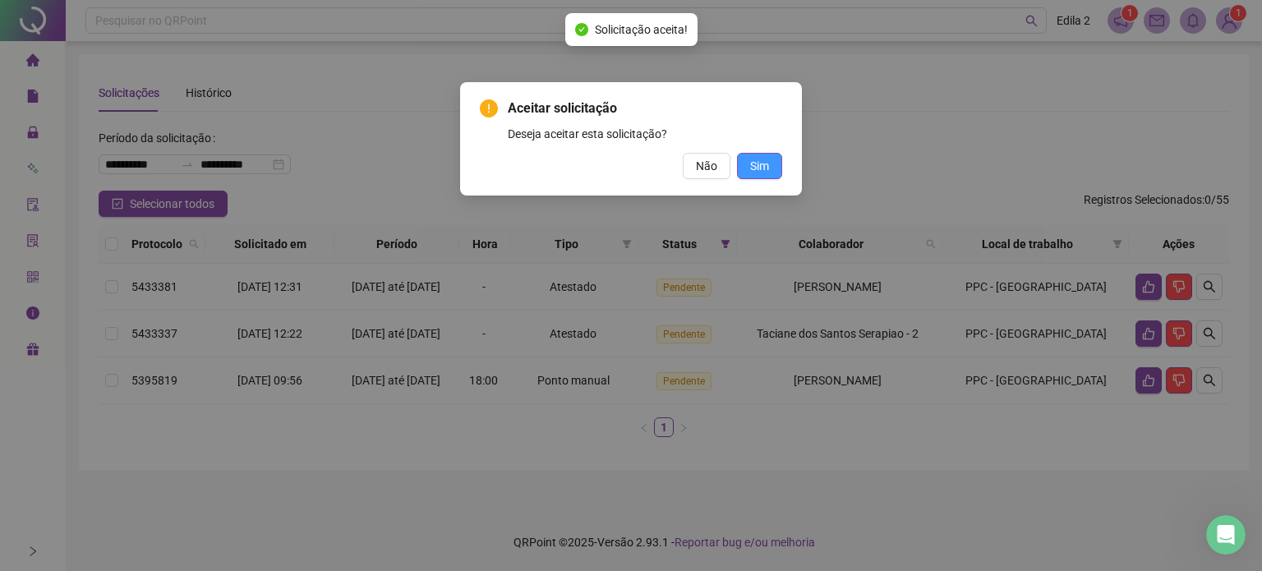
click at [772, 168] on button "Sim" at bounding box center [759, 166] width 45 height 26
